Goal: Task Accomplishment & Management: Use online tool/utility

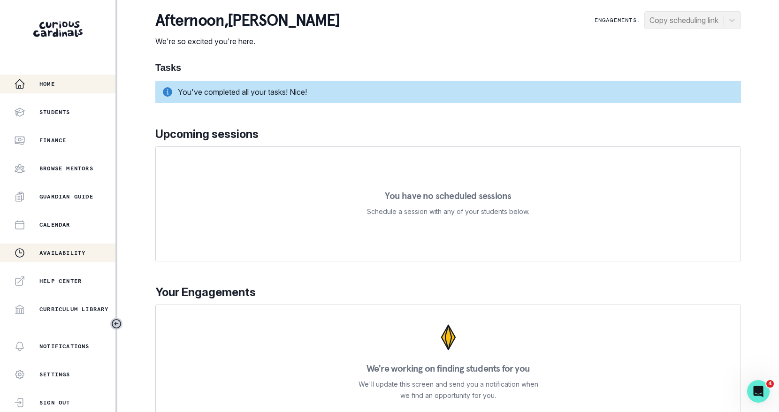
scroll to position [163, 0]
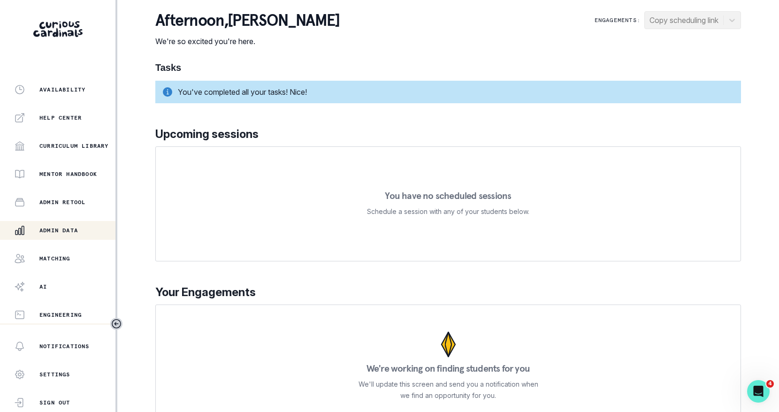
click at [55, 230] on p "Admin Data" at bounding box center [58, 231] width 39 height 8
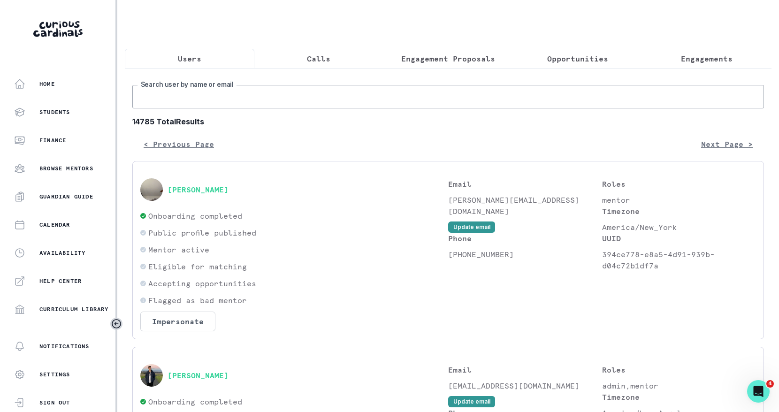
click at [262, 96] on input "Search user by name or email" at bounding box center [448, 96] width 632 height 23
type input "hakeem"
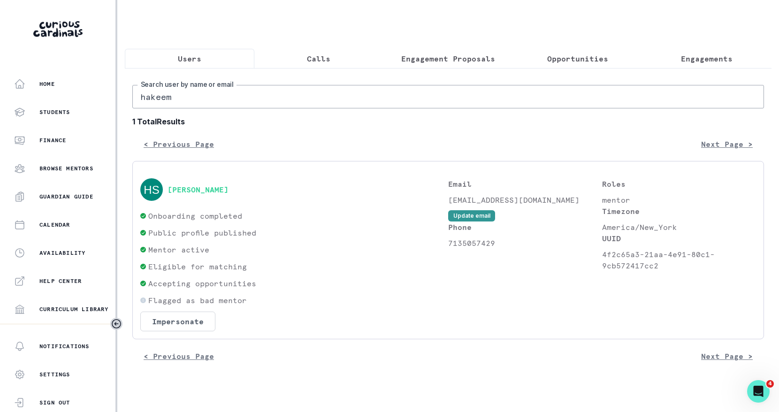
click at [470, 238] on p "7135057429" at bounding box center [525, 243] width 154 height 11
copy p "7135057429"
click at [338, 88] on input "hakeem" at bounding box center [448, 96] width 632 height 23
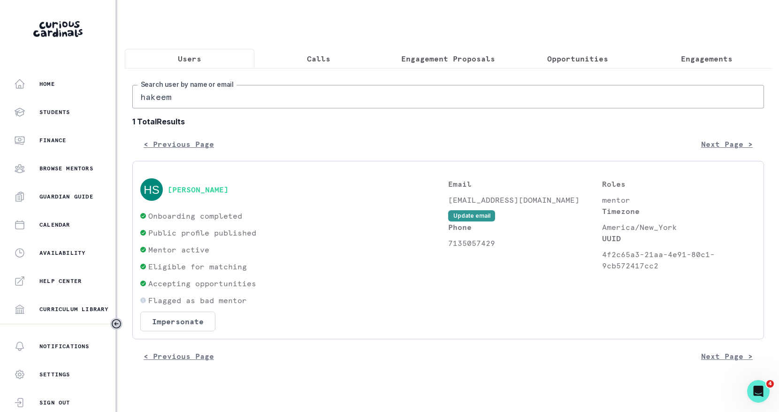
click at [338, 88] on input "hakeem" at bounding box center [448, 96] width 632 height 23
type input "kira con"
click at [466, 240] on p "6314955437" at bounding box center [525, 243] width 154 height 11
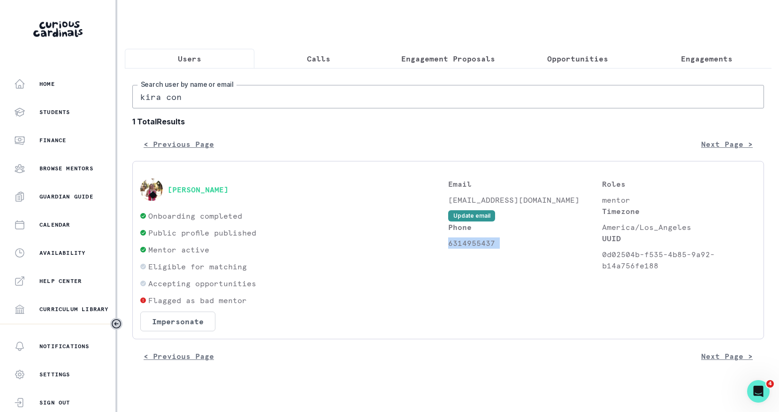
copy p "6314955437"
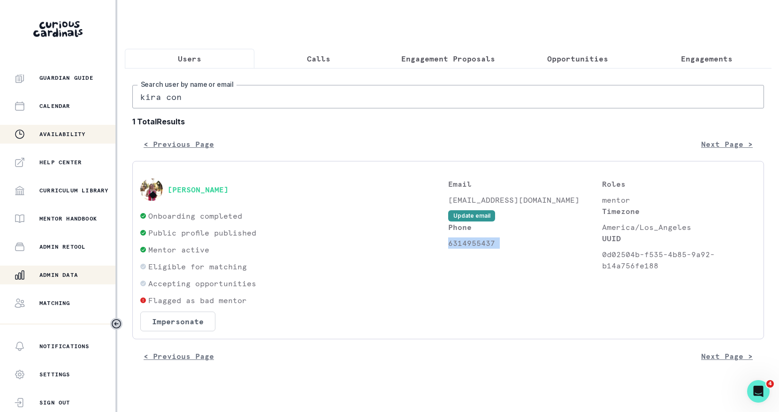
scroll to position [163, 0]
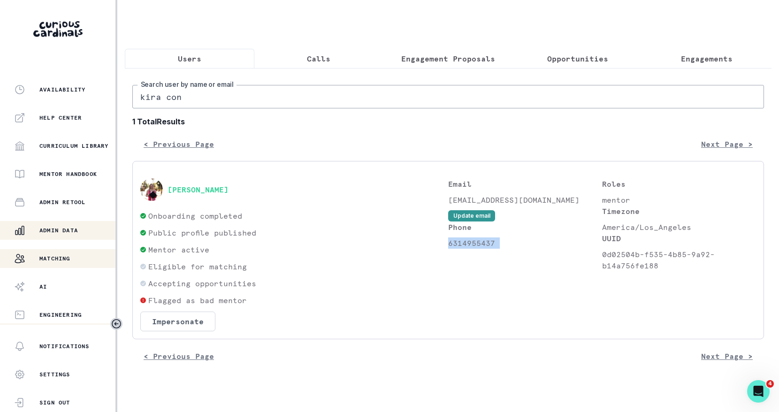
click at [70, 260] on p "Matching" at bounding box center [54, 259] width 31 height 8
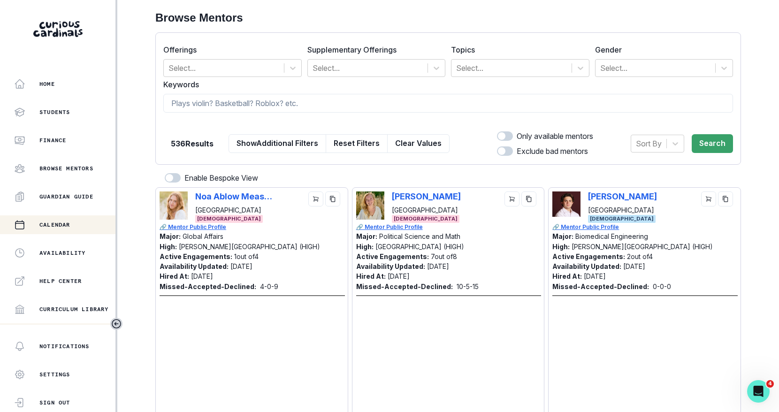
scroll to position [163, 0]
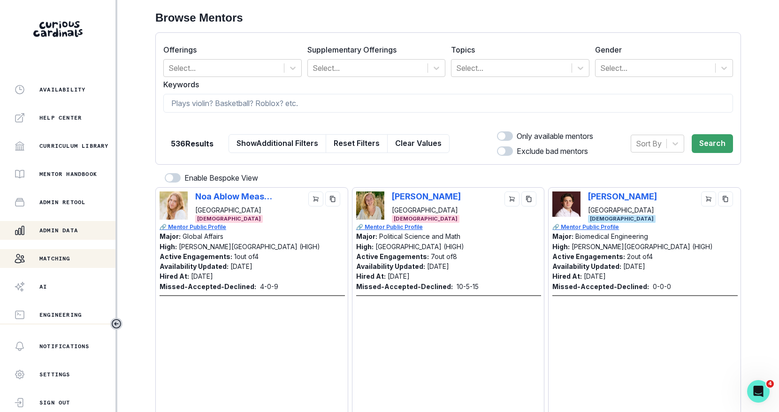
click at [62, 225] on div "Admin Data" at bounding box center [64, 230] width 101 height 11
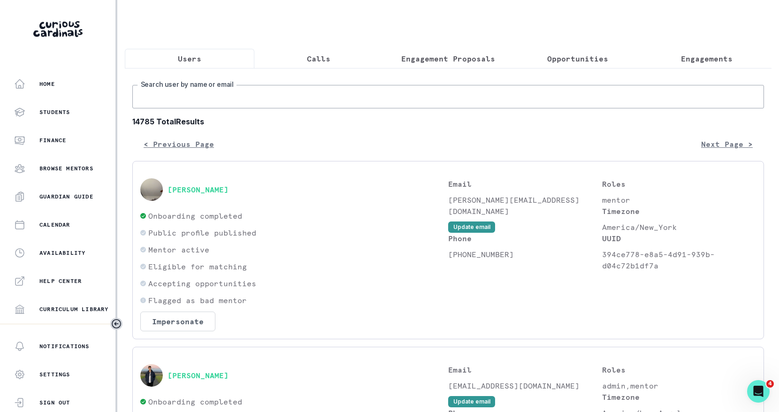
click at [268, 98] on input "Search user by name or email" at bounding box center [448, 96] width 632 height 23
type input "[PERSON_NAME]"
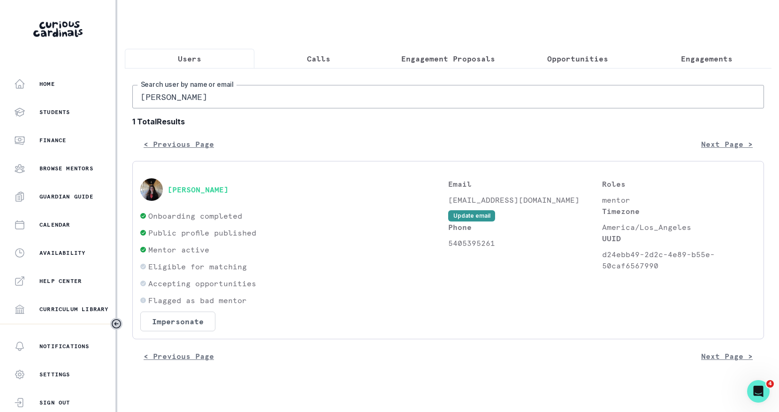
click at [488, 238] on p "5405395261" at bounding box center [525, 243] width 154 height 11
copy p "5405395261"
click at [216, 99] on input "[PERSON_NAME]" at bounding box center [448, 96] width 632 height 23
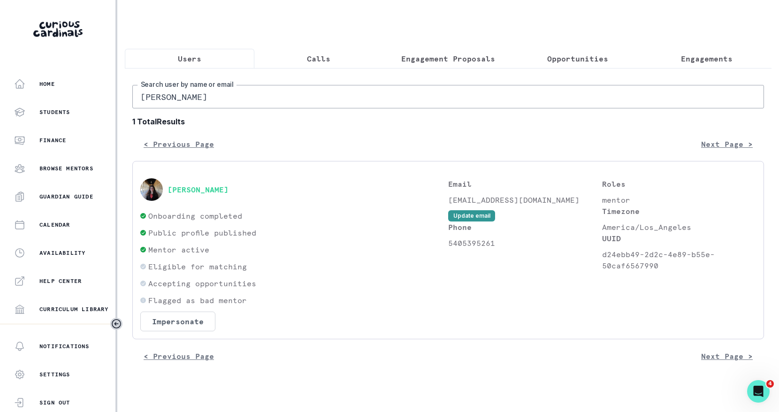
click at [216, 99] on input "[PERSON_NAME]" at bounding box center [448, 96] width 632 height 23
type input "ty j"
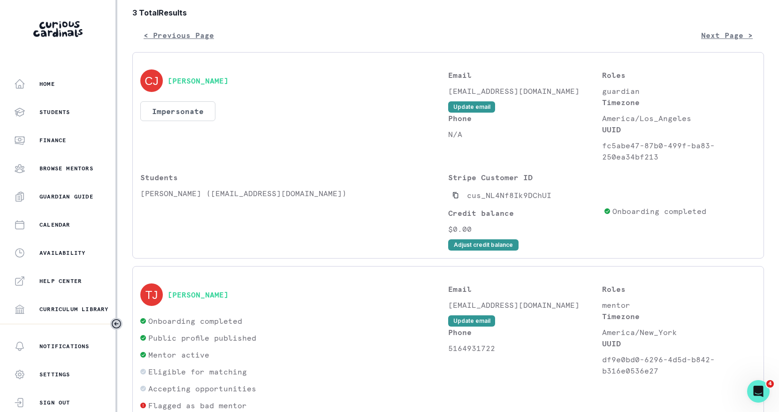
scroll to position [141, 0]
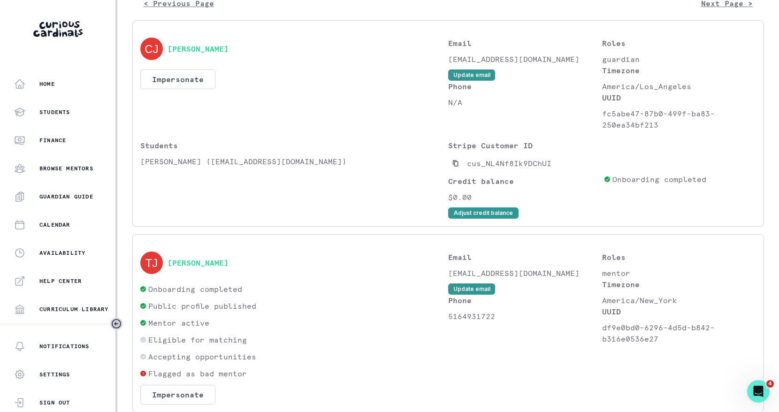
click at [463, 315] on p "5164931722" at bounding box center [525, 316] width 154 height 11
copy p "5164931722"
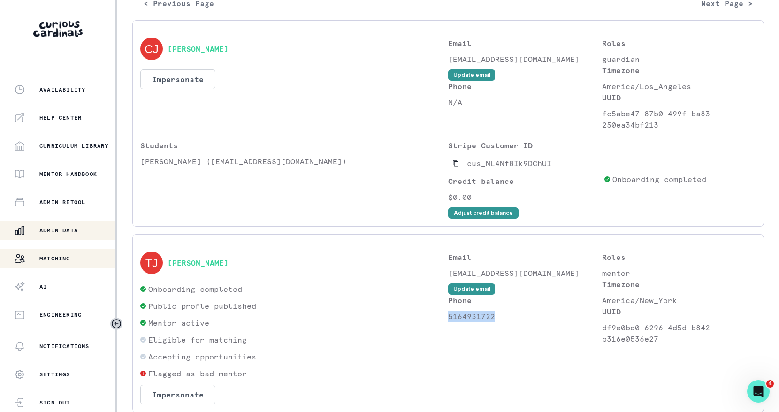
click at [55, 260] on p "Matching" at bounding box center [54, 259] width 31 height 8
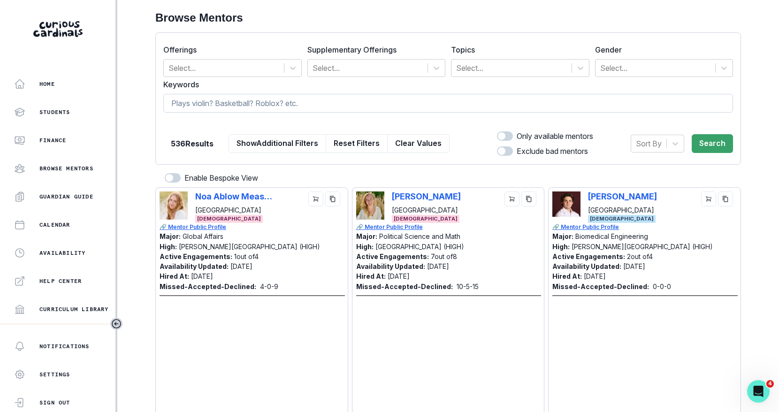
click at [260, 100] on input at bounding box center [448, 103] width 570 height 19
paste input "Dumebi Adigwe"
type input "Dumebi Adigwe"
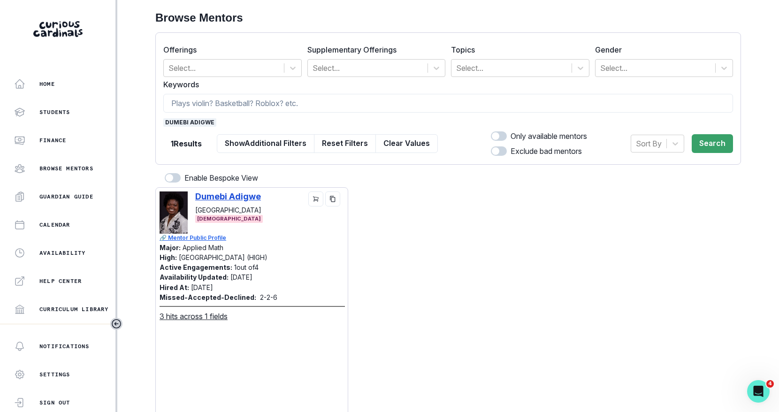
click at [226, 194] on p "Dumebi Adigwe" at bounding box center [228, 197] width 66 height 10
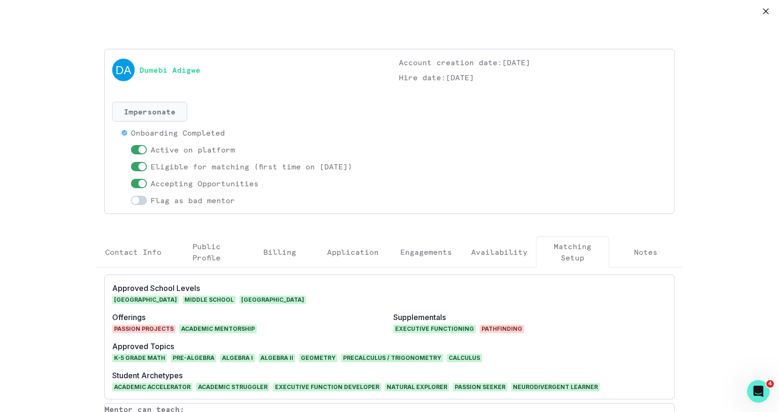
click at [153, 120] on button "Impersonate" at bounding box center [149, 112] width 75 height 20
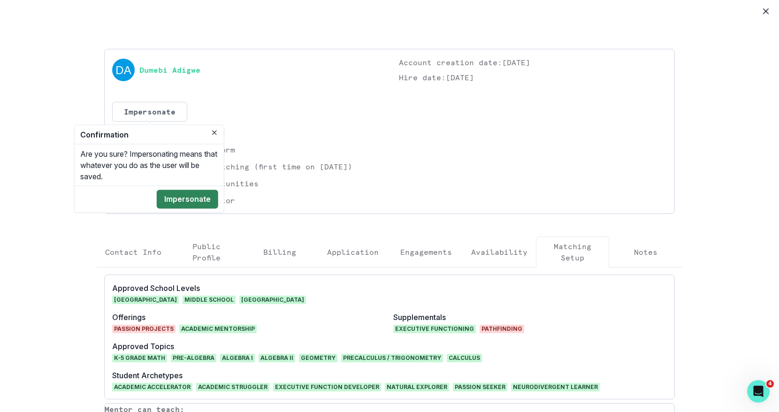
click at [195, 200] on button "Impersonate" at bounding box center [188, 199] width 62 height 19
